Goal: Entertainment & Leisure: Browse casually

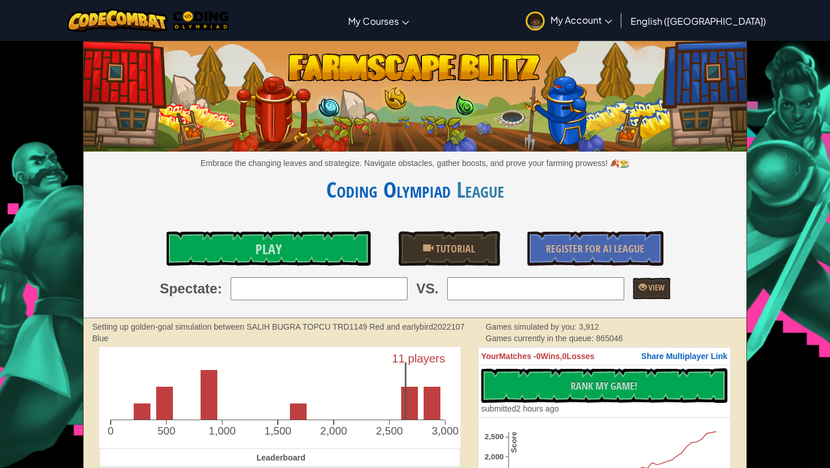
click at [612, 25] on span "My Account" at bounding box center [581, 20] width 62 height 12
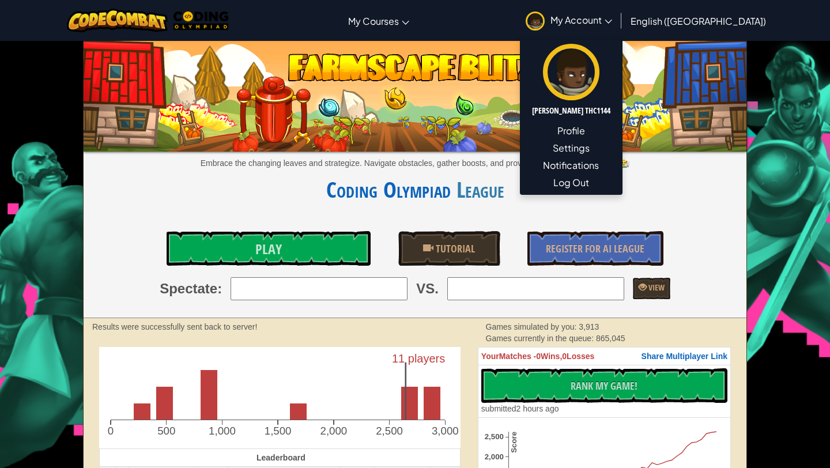
click at [508, 44] on img at bounding box center [415, 93] width 663 height 115
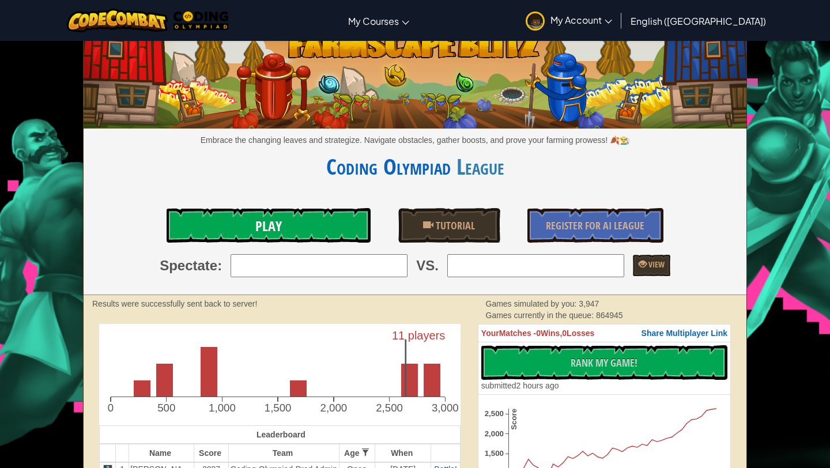
scroll to position [32, 0]
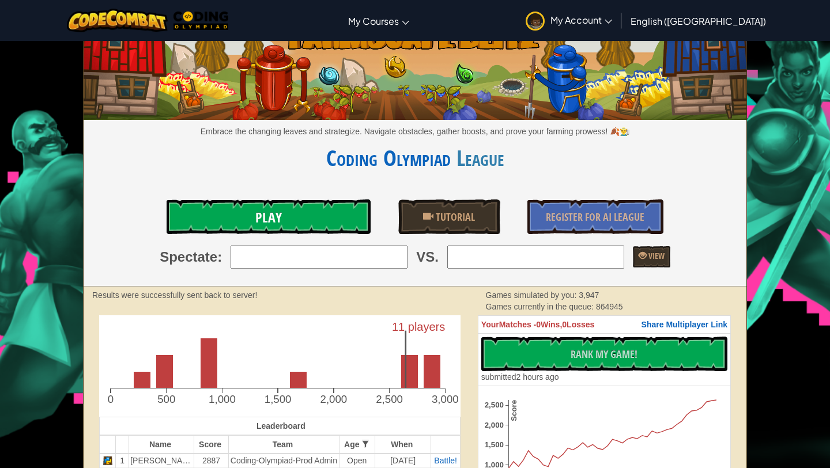
click at [312, 220] on link "Play" at bounding box center [269, 216] width 204 height 35
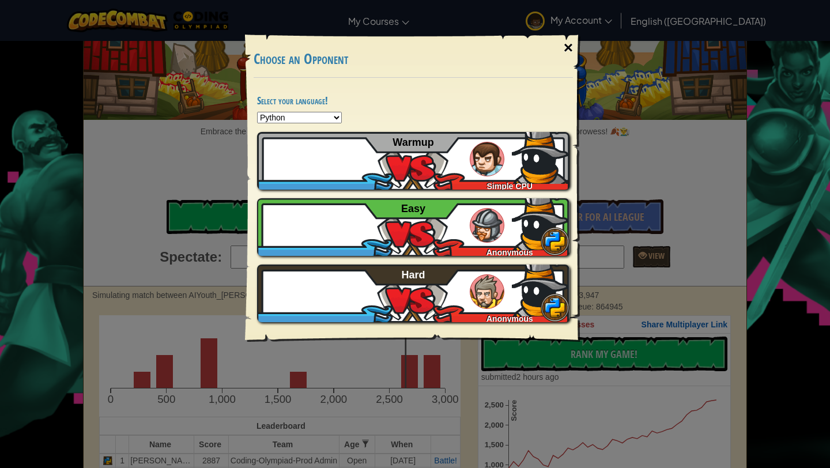
click at [570, 52] on div "×" at bounding box center [568, 47] width 27 height 33
